Goal: Task Accomplishment & Management: Manage account settings

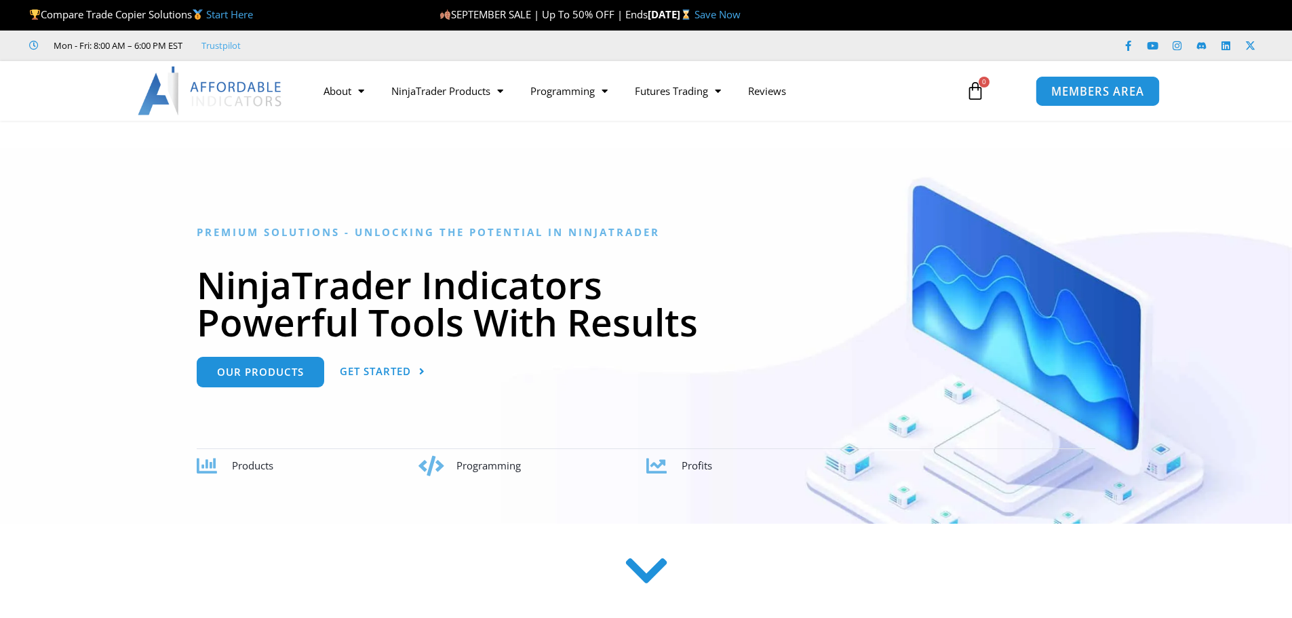
click at [1081, 90] on span "MEMBERS AREA" at bounding box center [1097, 91] width 93 height 12
click at [1091, 88] on span "MEMBERS AREA" at bounding box center [1097, 91] width 93 height 12
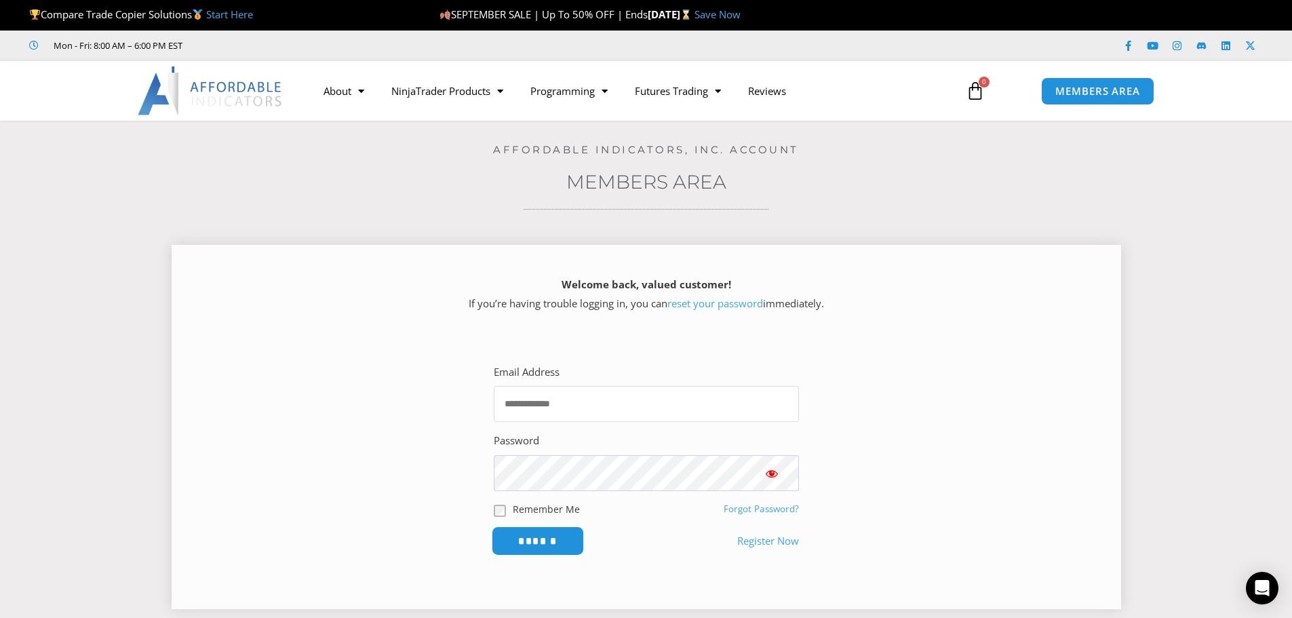
type input "**********"
click at [559, 535] on input "******" at bounding box center [537, 540] width 93 height 29
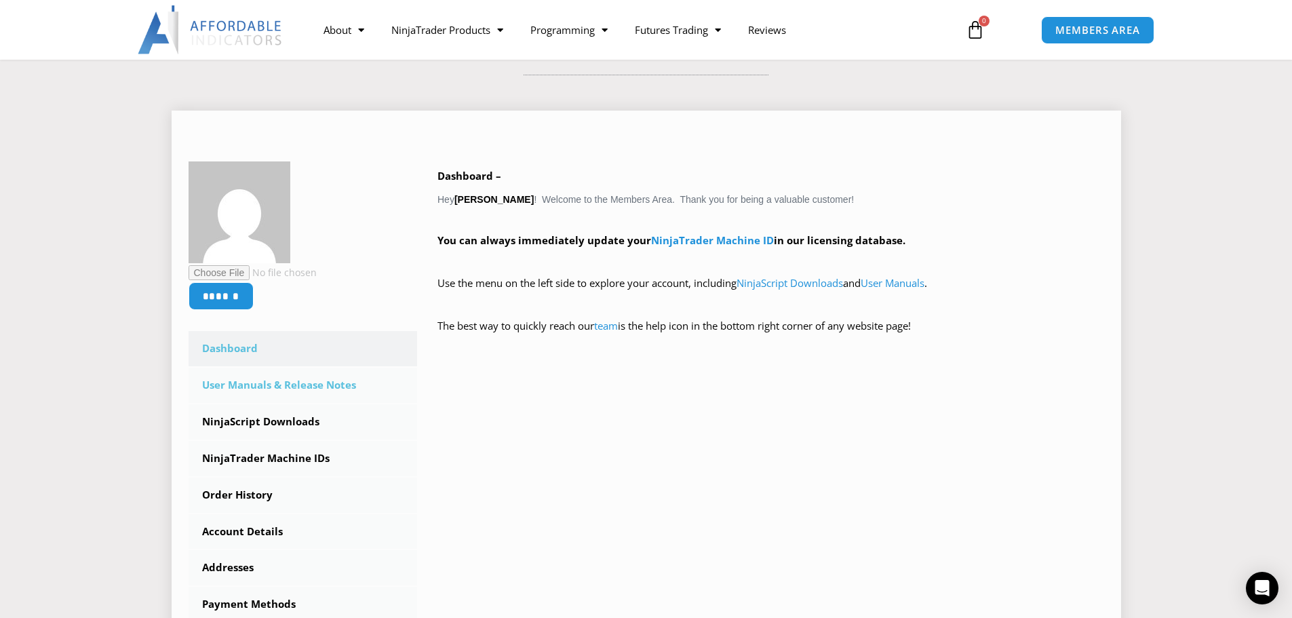
scroll to position [135, 0]
click at [315, 454] on link "NinjaTrader Machine IDs" at bounding box center [302, 457] width 229 height 35
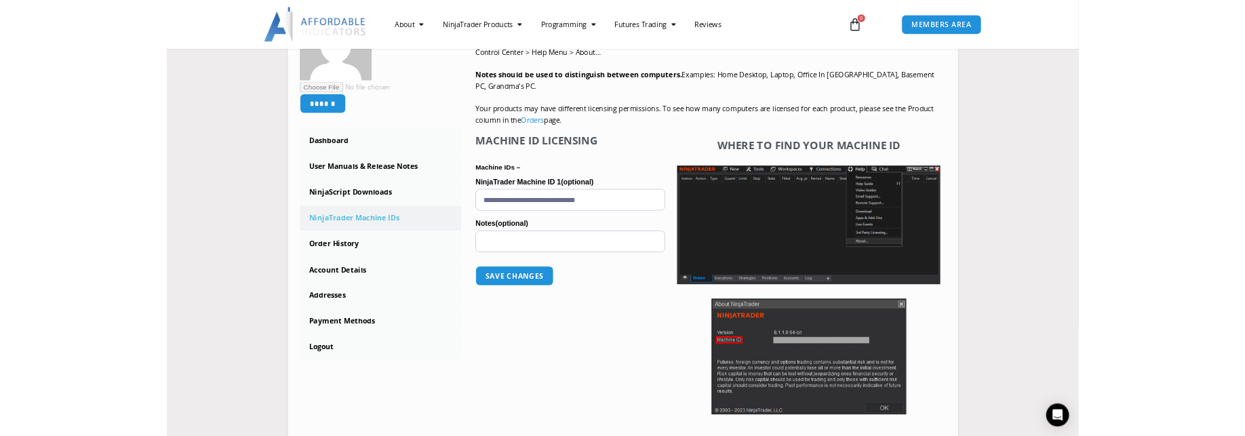
scroll to position [271, 0]
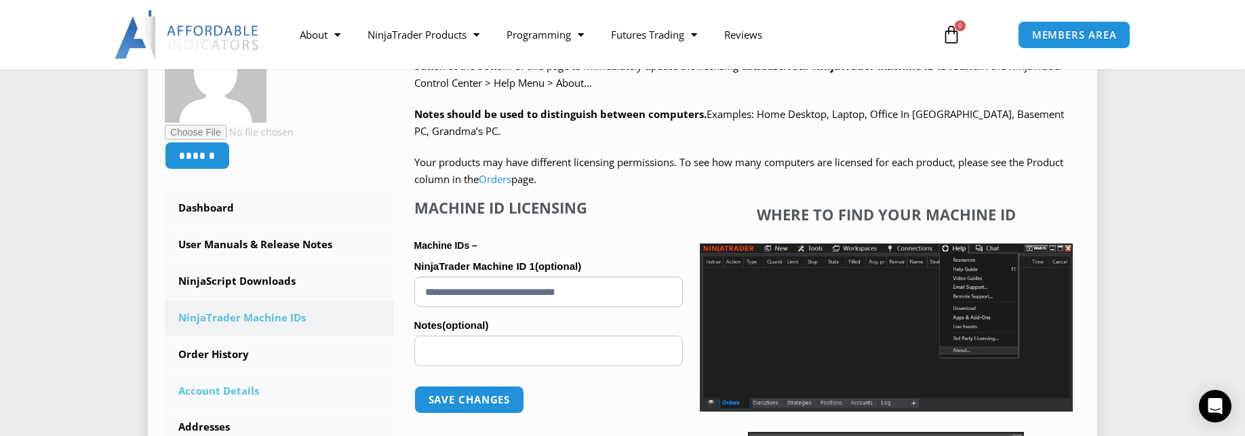
click at [203, 380] on link "Account Details" at bounding box center [279, 391] width 229 height 35
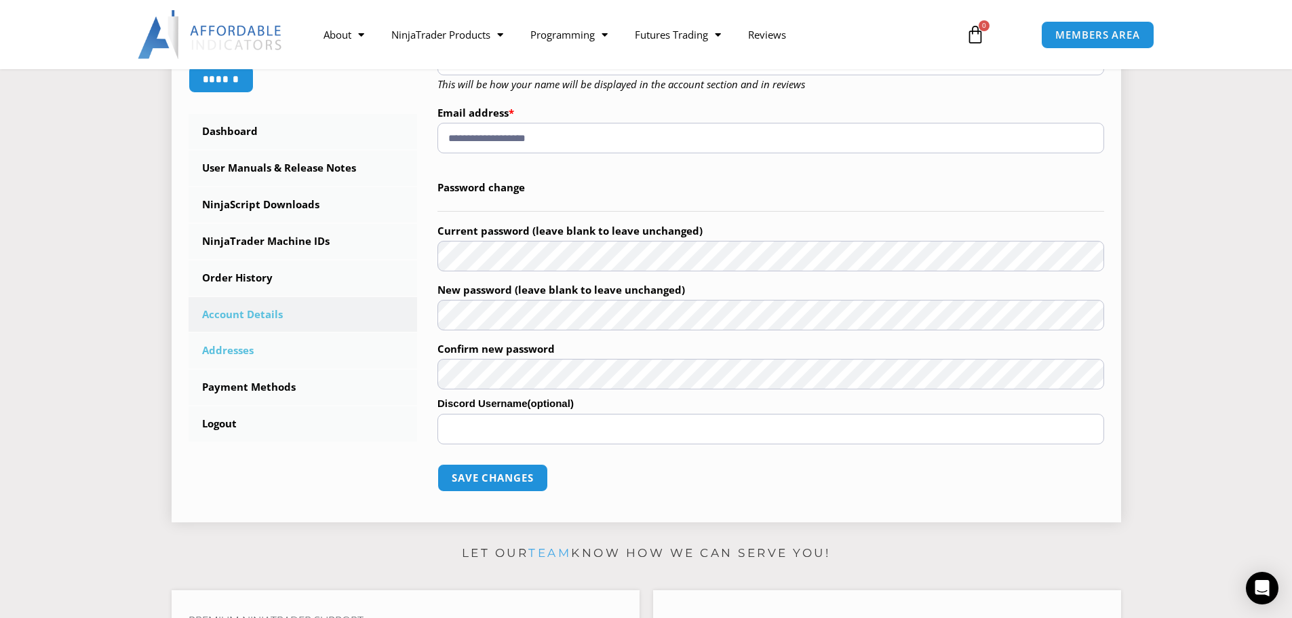
scroll to position [338, 0]
click at [228, 346] on link "Addresses" at bounding box center [302, 349] width 229 height 35
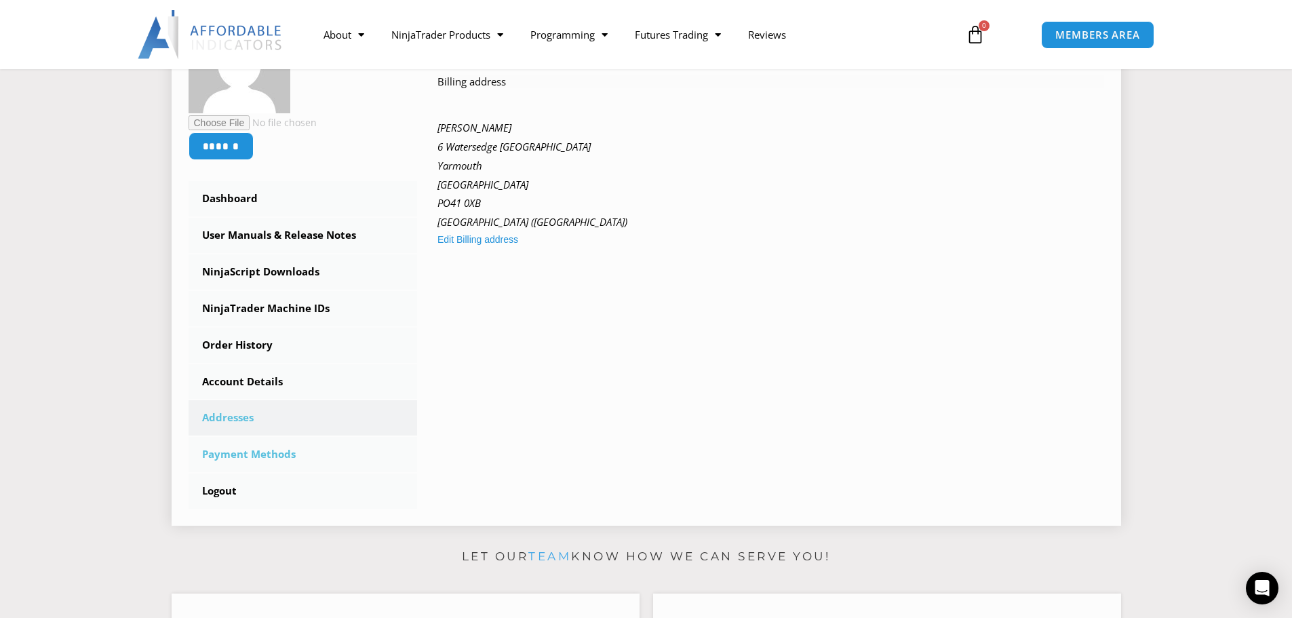
scroll to position [271, 0]
click at [252, 271] on link "NinjaScript Downloads" at bounding box center [302, 271] width 229 height 35
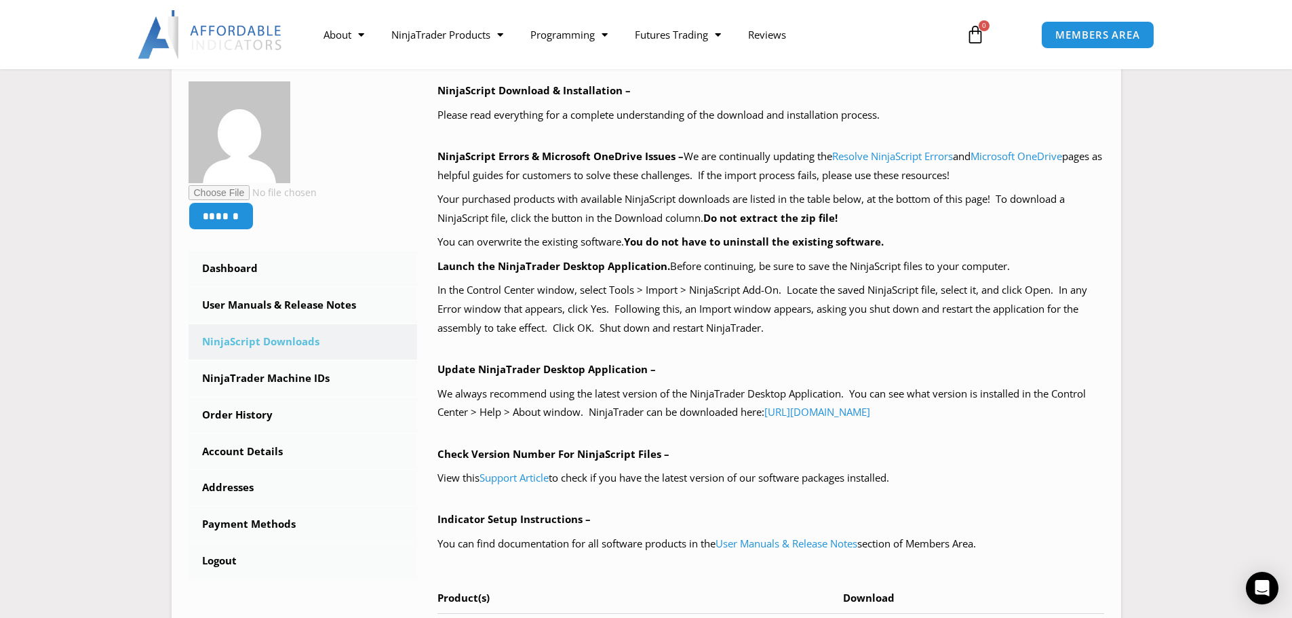
scroll to position [202, 0]
